Goal: Task Accomplishment & Management: Use online tool/utility

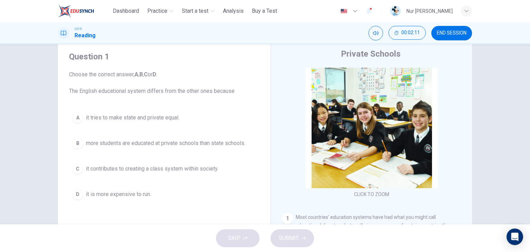
scroll to position [21, 0]
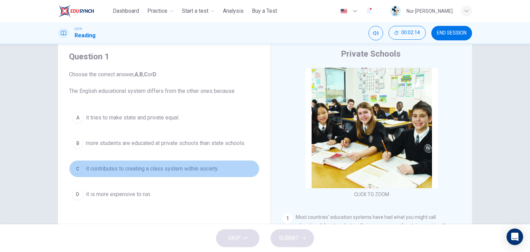
click at [203, 167] on span "it contributes to creating a class system within society." at bounding box center [152, 169] width 132 height 8
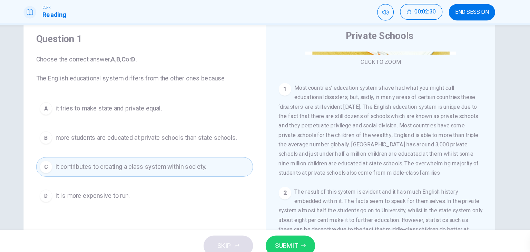
scroll to position [118, 0]
click at [305, 235] on button "SUBMIT" at bounding box center [291, 238] width 43 height 18
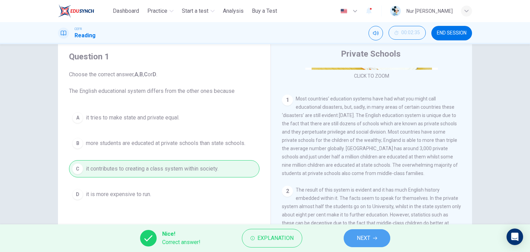
click at [360, 233] on span "NEXT" at bounding box center [363, 238] width 13 height 10
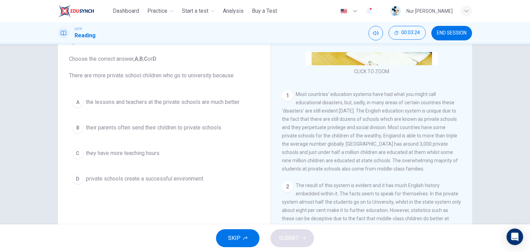
scroll to position [35, 0]
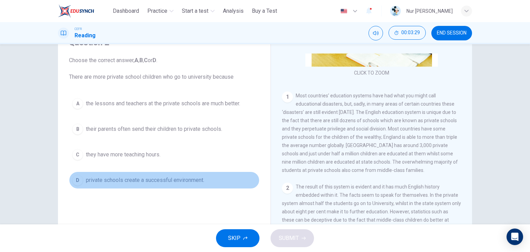
click at [189, 179] on span "private schools create a successful environment." at bounding box center [145, 180] width 118 height 8
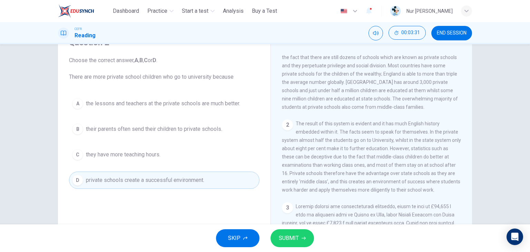
scroll to position [171, 0]
click at [296, 240] on span "SUBMIT" at bounding box center [289, 238] width 20 height 10
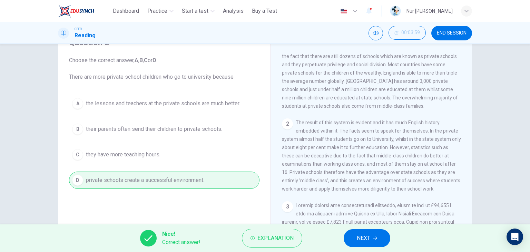
scroll to position [182, 0]
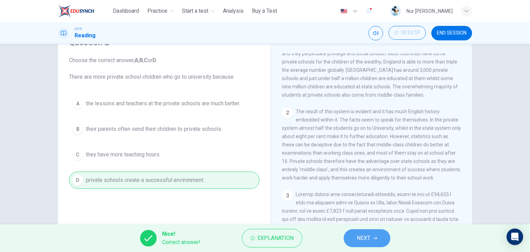
click at [359, 237] on span "NEXT" at bounding box center [363, 238] width 13 height 10
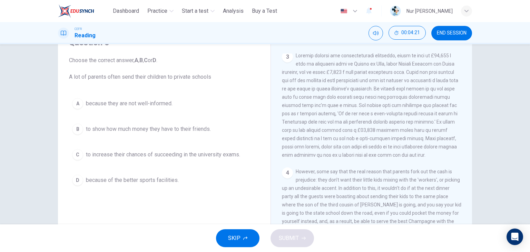
scroll to position [322, 0]
click at [181, 157] on span "to increase their chances of succeeding in the university exams." at bounding box center [163, 154] width 154 height 8
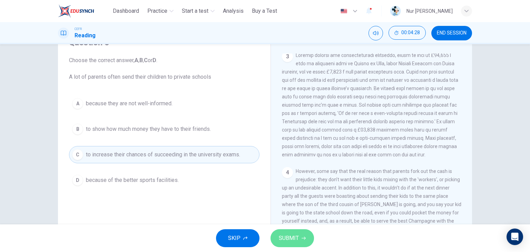
click at [295, 235] on span "SUBMIT" at bounding box center [289, 238] width 20 height 10
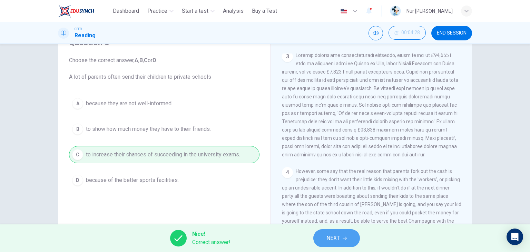
click at [349, 238] on button "NEXT" at bounding box center [336, 238] width 47 height 18
